Goal: Use online tool/utility: Utilize a website feature to perform a specific function

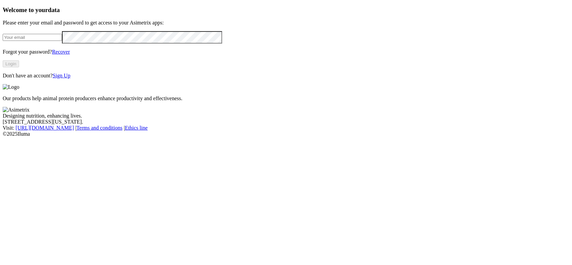
type input "[EMAIL_ADDRESS][DOMAIN_NAME]"
click at [19, 67] on button "Login" at bounding box center [11, 63] width 16 height 7
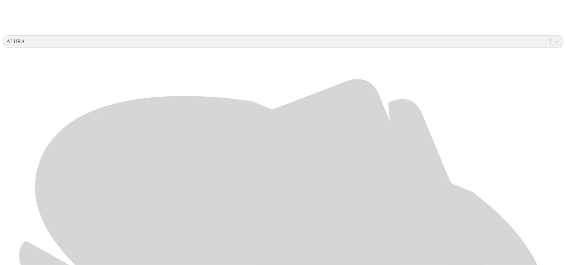
scroll to position [217, 0]
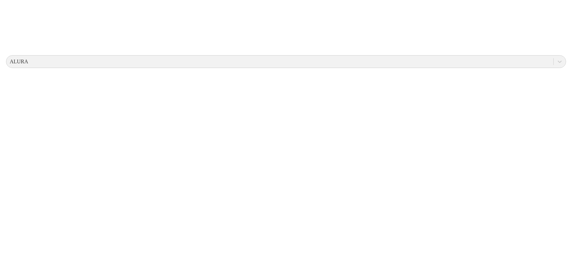
scroll to position [0, 0]
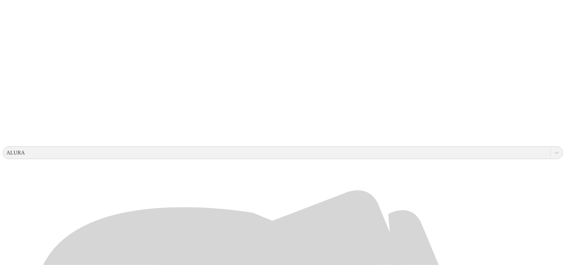
scroll to position [210, 0]
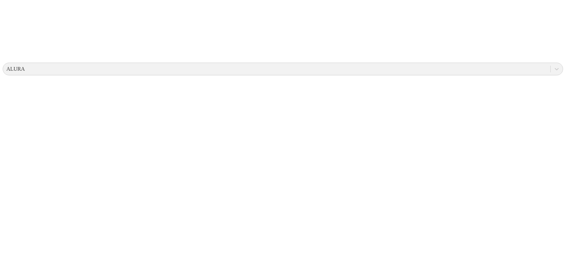
scroll to position [0, 0]
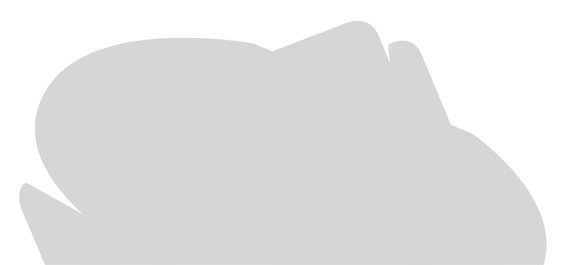
scroll to position [301, 0]
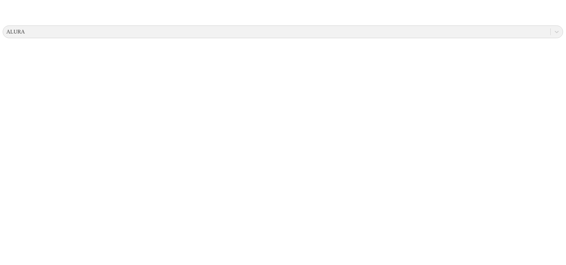
scroll to position [0, 0]
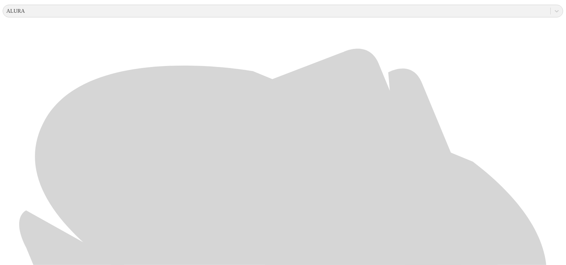
scroll to position [301, 0]
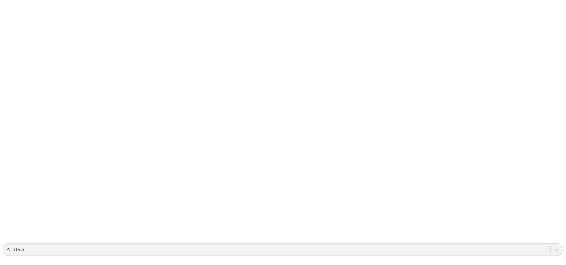
scroll to position [0, 0]
